Goal: Information Seeking & Learning: Compare options

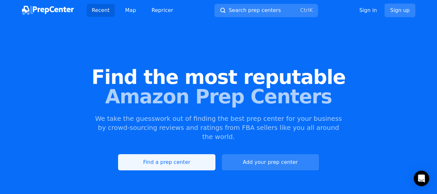
click at [171, 154] on link "Find a prep center" at bounding box center [166, 162] width 97 height 16
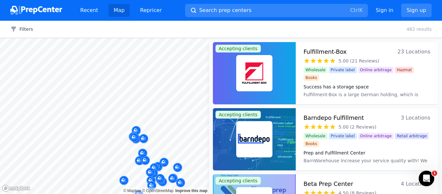
click at [151, 84] on body "Recent Map Repricer Search prep centers Ctrl K Open main menu Sign in Sign up F…" at bounding box center [221, 97] width 442 height 194
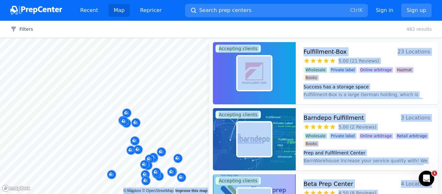
click at [216, 31] on div "Filters Clear all 482 results" at bounding box center [221, 29] width 442 height 17
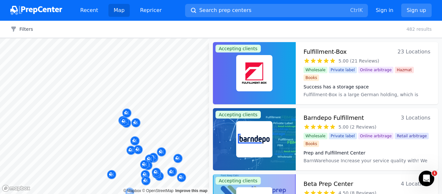
drag, startPoint x: 173, startPoint y: 130, endPoint x: 177, endPoint y: 123, distance: 9.2
click at [178, 123] on body "Recent Map Repricer Search prep centers Ctrl K Open main menu Sign in Sign up F…" at bounding box center [221, 97] width 442 height 194
click at [178, 35] on div "Filters Clear all 482 results" at bounding box center [221, 29] width 442 height 17
click at [169, 128] on div at bounding box center [146, 127] width 124 height 5
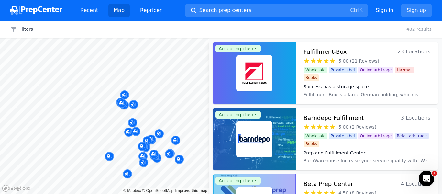
click at [159, 96] on body "Recent Map Repricer Search prep centers Ctrl K Open main menu Sign in Sign up F…" at bounding box center [221, 97] width 442 height 194
click at [16, 29] on icon "button" at bounding box center [13, 29] width 6 height 6
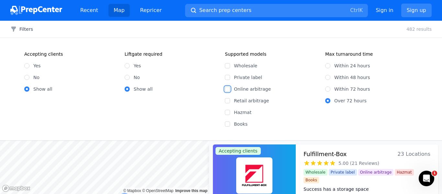
click at [227, 88] on input "Online arbitrage" at bounding box center [227, 88] width 5 height 5
checkbox input "true"
click at [227, 96] on div at bounding box center [179, 94] width 124 height 5
click at [228, 100] on input "Retail arbitrage" at bounding box center [227, 100] width 5 height 5
checkbox input "true"
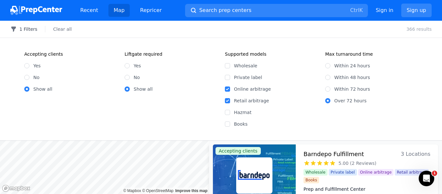
click at [21, 30] on button "1 Filters" at bounding box center [23, 29] width 27 height 6
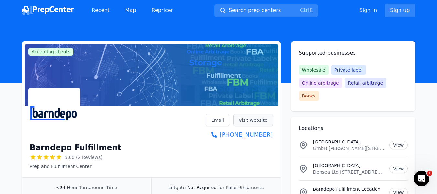
click at [244, 123] on link "Visit website" at bounding box center [253, 120] width 40 height 12
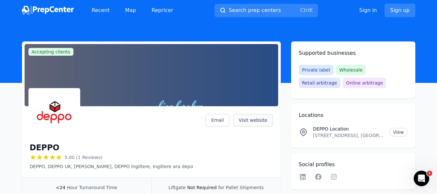
click at [252, 119] on link "Visit website" at bounding box center [253, 120] width 40 height 12
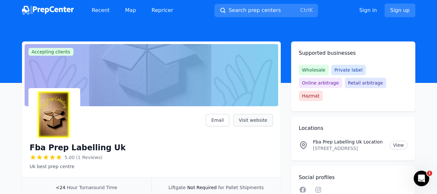
click at [247, 122] on link "Visit website" at bounding box center [253, 120] width 40 height 12
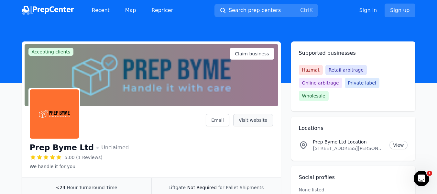
click at [258, 123] on link "Visit website" at bounding box center [253, 120] width 40 height 12
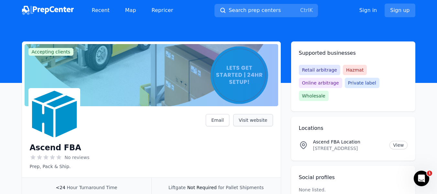
click at [254, 120] on link "Visit website" at bounding box center [253, 120] width 40 height 12
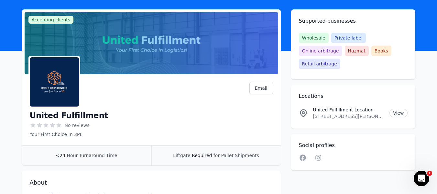
scroll to position [32, 0]
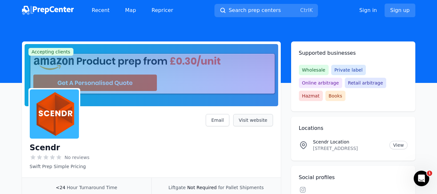
click at [253, 121] on link "Visit website" at bounding box center [253, 120] width 40 height 12
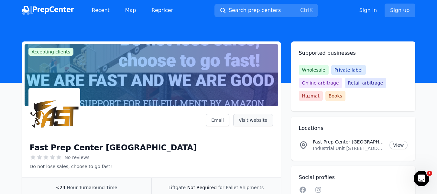
click at [249, 119] on link "Visit website" at bounding box center [253, 120] width 40 height 12
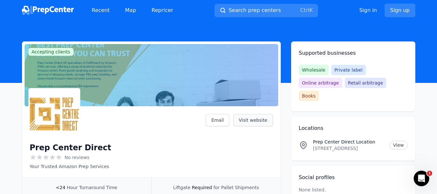
click at [252, 123] on link "Visit website" at bounding box center [253, 120] width 40 height 12
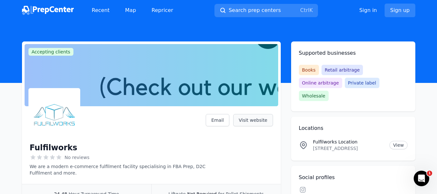
click at [257, 118] on link "Visit website" at bounding box center [253, 120] width 40 height 12
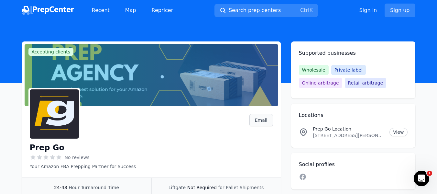
click at [261, 117] on link "Email" at bounding box center [261, 120] width 24 height 12
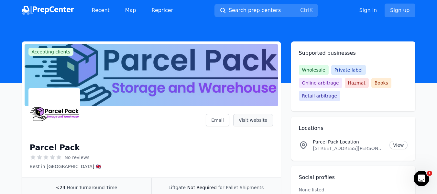
click at [252, 116] on link "Visit website" at bounding box center [253, 120] width 40 height 12
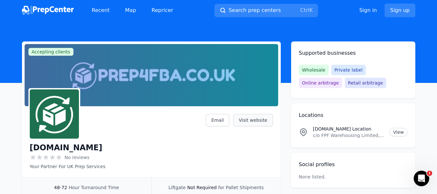
click at [256, 119] on link "Visit website" at bounding box center [253, 120] width 40 height 12
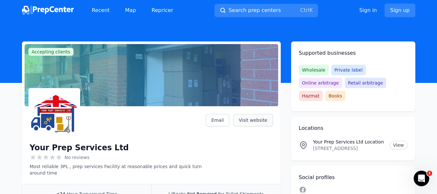
click at [252, 123] on link "Visit website" at bounding box center [253, 120] width 40 height 12
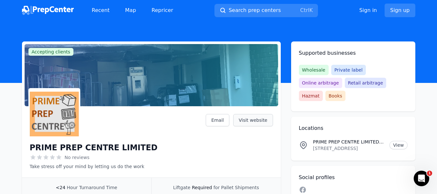
click at [250, 117] on link "Visit website" at bounding box center [253, 120] width 40 height 12
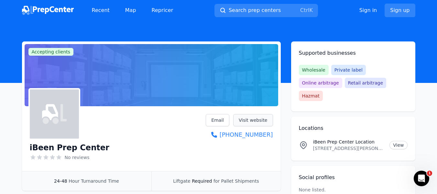
click at [252, 125] on link "Visit website" at bounding box center [253, 120] width 40 height 12
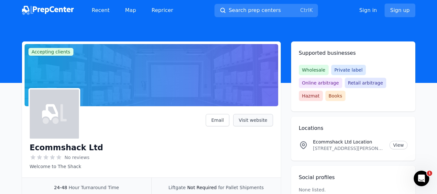
click at [249, 121] on link "Visit website" at bounding box center [253, 120] width 40 height 12
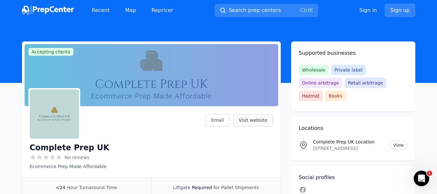
click at [259, 119] on link "Visit website" at bounding box center [253, 120] width 40 height 12
